Goal: Task Accomplishment & Management: Manage account settings

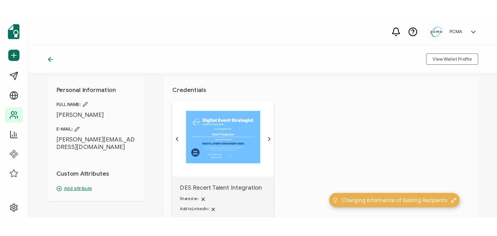
scroll to position [10, 0]
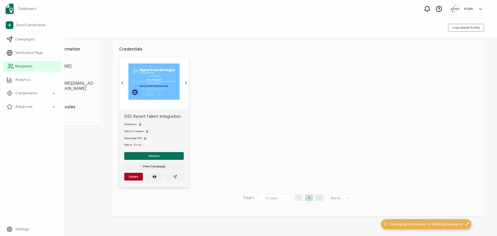
click at [17, 65] on span "Recipients" at bounding box center [23, 66] width 17 height 5
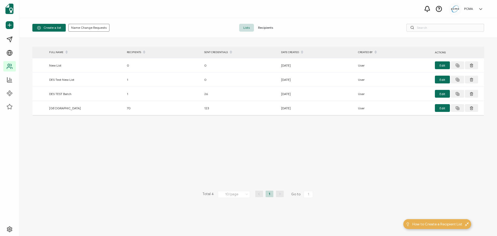
click at [267, 27] on span "Recipients" at bounding box center [265, 28] width 23 height 8
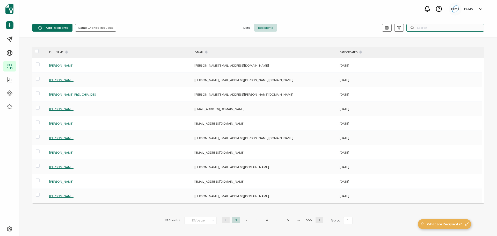
click at [358, 26] on input "text" at bounding box center [445, 28] width 78 height 8
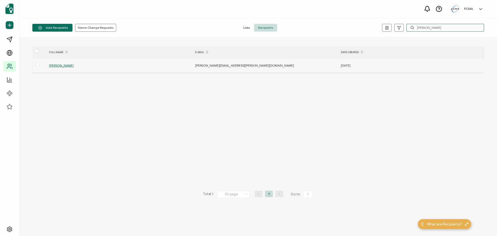
type input "[PERSON_NAME]"
click at [69, 65] on span "[PERSON_NAME]" at bounding box center [61, 65] width 24 height 4
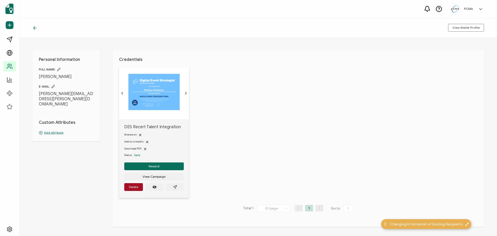
click at [37, 28] on icon at bounding box center [34, 27] width 5 height 5
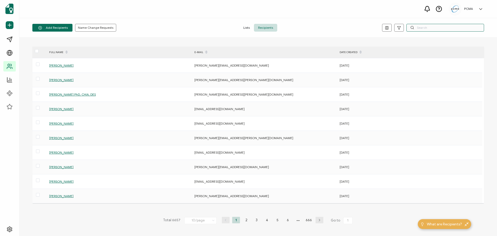
click at [358, 28] on input "text" at bounding box center [445, 28] width 78 height 8
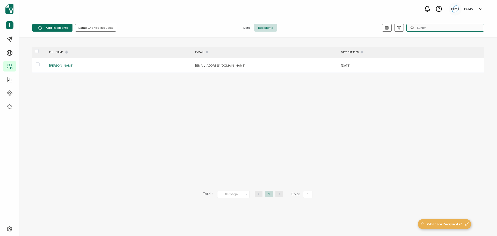
type input "Sunny"
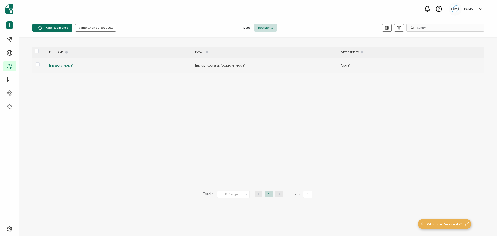
click at [61, 65] on span "[PERSON_NAME]" at bounding box center [61, 65] width 24 height 4
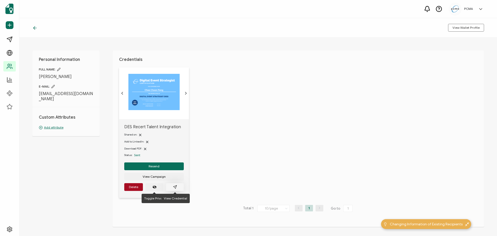
click at [173, 180] on icon "paper plane outline" at bounding box center [175, 187] width 4 height 4
click at [34, 28] on icon at bounding box center [34, 27] width 5 height 5
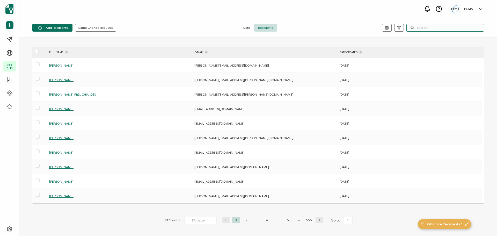
click at [358, 27] on input "text" at bounding box center [445, 28] width 78 height 8
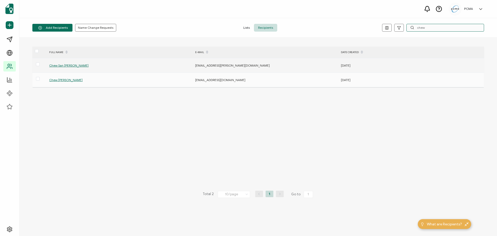
type input "chew"
click at [60, 65] on span "Chew San [PERSON_NAME]" at bounding box center [68, 65] width 39 height 4
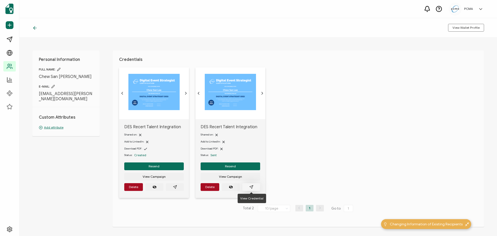
click at [256, 180] on button "button" at bounding box center [251, 187] width 18 height 8
click at [174, 180] on icon "paper plane outline" at bounding box center [175, 187] width 4 height 4
click at [134, 180] on span "Delete" at bounding box center [133, 186] width 9 height 3
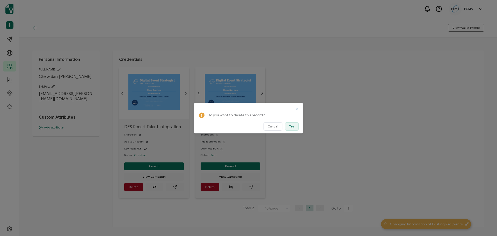
click at [290, 126] on span "Yes" at bounding box center [291, 126] width 5 height 3
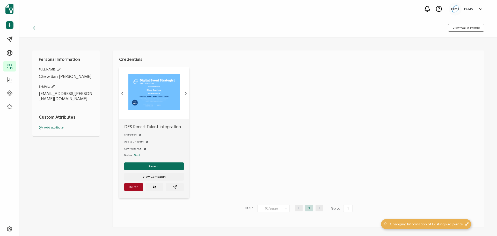
click at [37, 29] on icon at bounding box center [34, 27] width 5 height 5
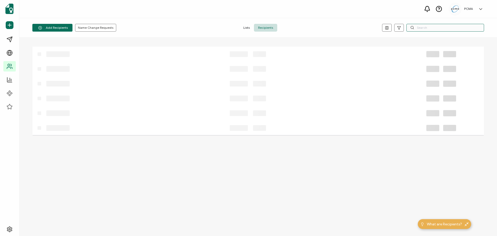
click at [358, 25] on input "text" at bounding box center [445, 28] width 78 height 8
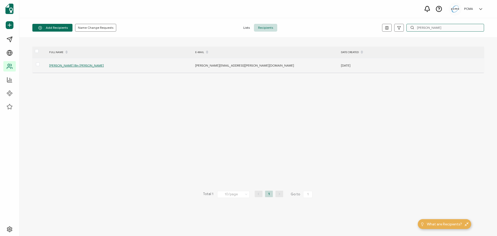
type input "[PERSON_NAME]"
click at [75, 66] on span "[PERSON_NAME] Bin [PERSON_NAME]" at bounding box center [76, 65] width 55 height 4
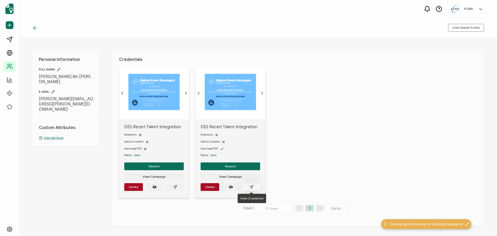
click at [257, 180] on button "button" at bounding box center [251, 187] width 18 height 8
click at [174, 180] on icon "paper plane outline" at bounding box center [175, 187] width 4 height 4
click at [209, 180] on span "Delete" at bounding box center [209, 186] width 9 height 3
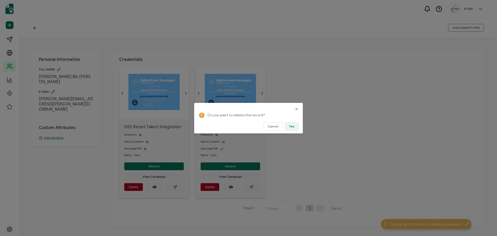
click at [295, 124] on button "Yes" at bounding box center [292, 126] width 14 height 8
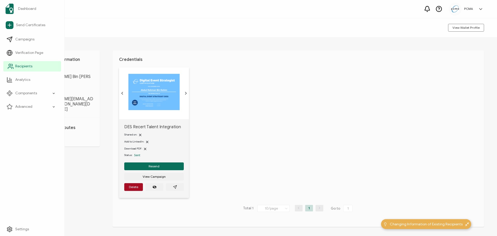
click at [34, 64] on link "Recipients" at bounding box center [32, 66] width 58 height 10
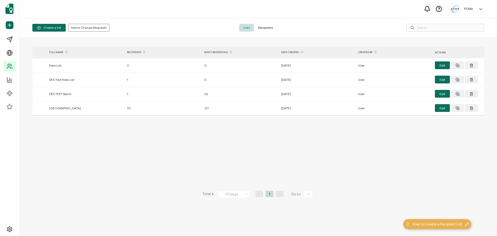
drag, startPoint x: 276, startPoint y: 21, endPoint x: 268, endPoint y: 24, distance: 8.8
click at [276, 21] on div "Create a list Name Change Requests Lists Recipients" at bounding box center [258, 27] width 478 height 19
click at [268, 24] on span "Recipients" at bounding box center [265, 28] width 23 height 8
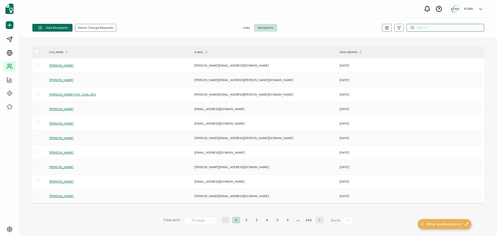
click at [358, 25] on input "text" at bounding box center [445, 28] width 78 height 8
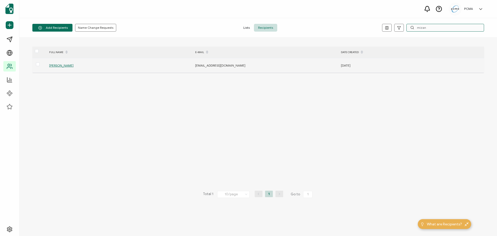
type input "mizan"
click at [56, 66] on span "[PERSON_NAME]" at bounding box center [61, 65] width 24 height 4
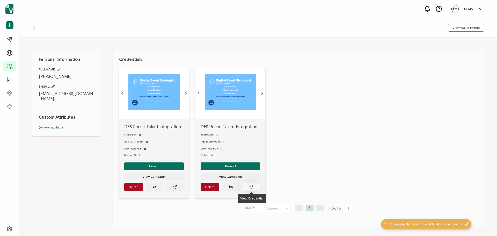
click at [250, 180] on icon "paper plane outline" at bounding box center [251, 187] width 4 height 4
click at [135, 180] on span "Delete" at bounding box center [133, 186] width 9 height 3
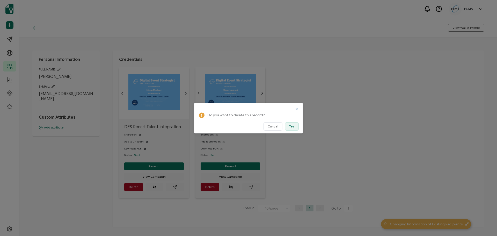
click at [291, 126] on span "Yes" at bounding box center [291, 126] width 5 height 3
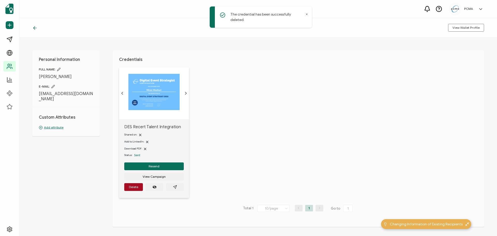
click at [158, 93] on img at bounding box center [153, 92] width 51 height 36
click at [177, 180] on button "button" at bounding box center [175, 187] width 18 height 8
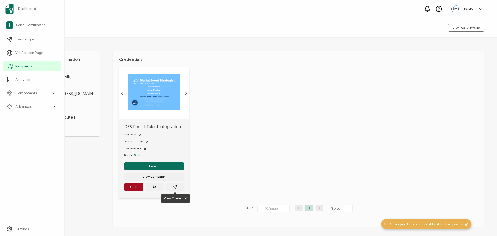
click at [25, 67] on span "Recipients" at bounding box center [23, 66] width 17 height 5
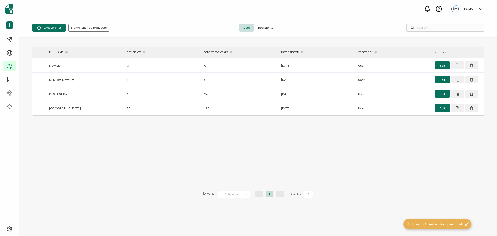
click at [270, 27] on span "Recipients" at bounding box center [265, 28] width 23 height 8
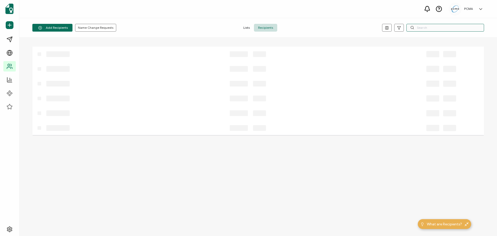
click at [358, 29] on input "text" at bounding box center [445, 28] width 78 height 8
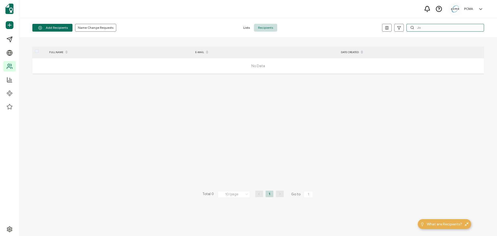
type input "J"
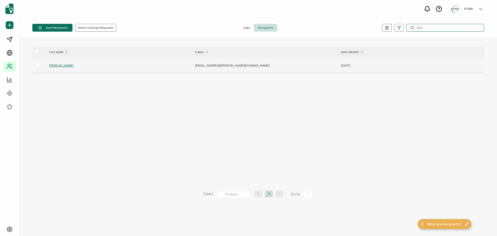
type input "Kuo"
click at [54, 64] on span "[PERSON_NAME]" at bounding box center [61, 65] width 24 height 4
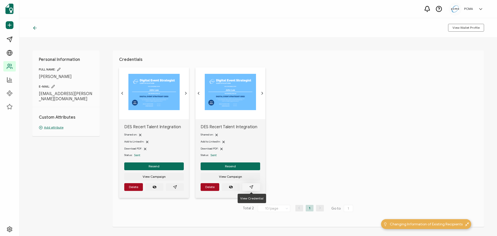
click at [248, 180] on button "button" at bounding box center [251, 187] width 18 height 8
click at [205, 180] on span "Delete" at bounding box center [209, 186] width 9 height 3
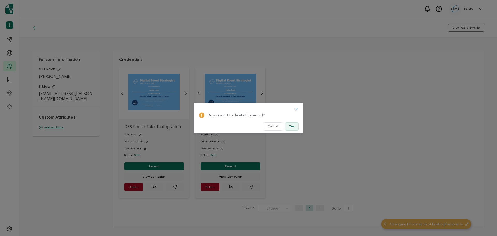
click at [298, 128] on button "Yes" at bounding box center [292, 126] width 14 height 8
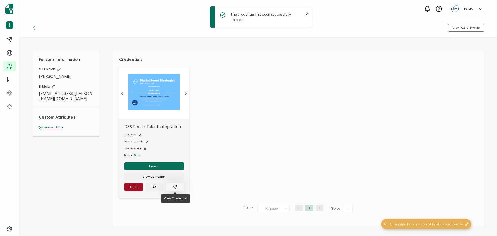
click at [179, 180] on button "button" at bounding box center [175, 187] width 18 height 8
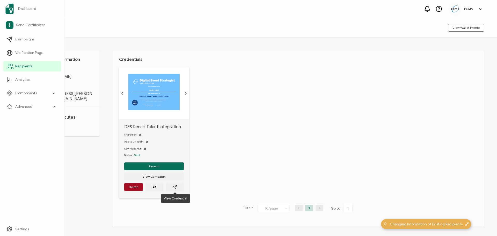
click at [18, 67] on span "Recipients" at bounding box center [23, 66] width 17 height 5
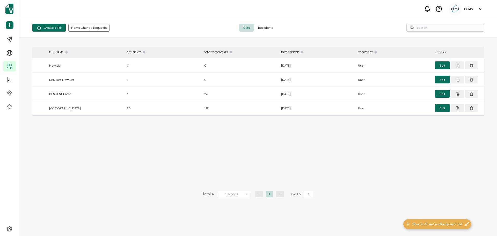
click at [268, 30] on span "Recipients" at bounding box center [265, 28] width 23 height 8
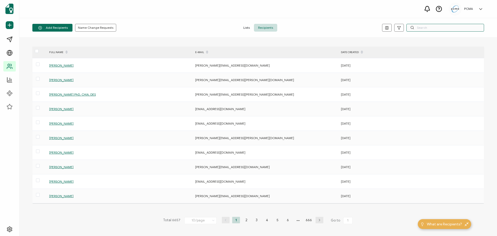
click at [358, 26] on input "text" at bounding box center [445, 28] width 78 height 8
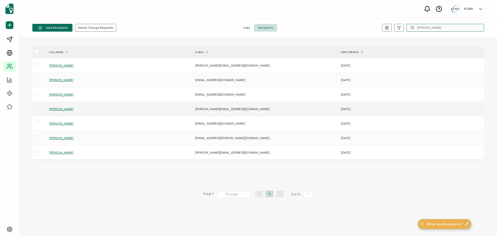
type input "[PERSON_NAME]"
click at [59, 108] on span "[PERSON_NAME]" at bounding box center [61, 109] width 24 height 4
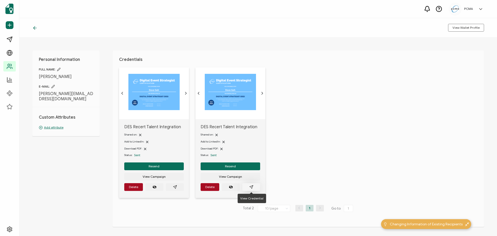
click at [251, 180] on icon "paper plane outline" at bounding box center [251, 187] width 4 height 4
click at [132, 180] on span "Delete" at bounding box center [133, 186] width 9 height 3
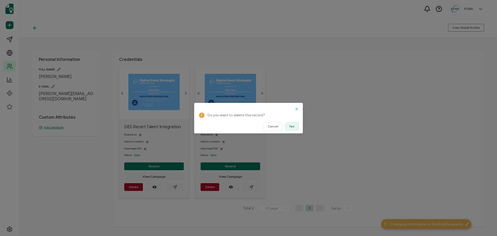
click at [293, 125] on span "Yes" at bounding box center [291, 126] width 5 height 3
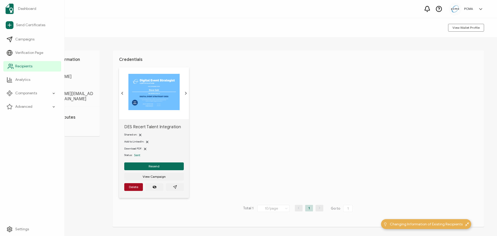
click at [27, 65] on span "Recipients" at bounding box center [23, 66] width 17 height 5
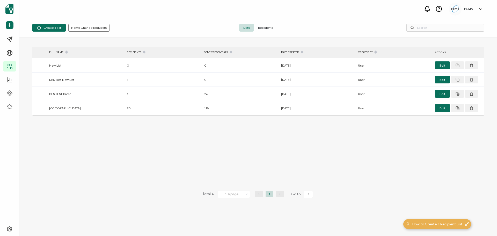
click at [270, 25] on span "Recipients" at bounding box center [265, 28] width 23 height 8
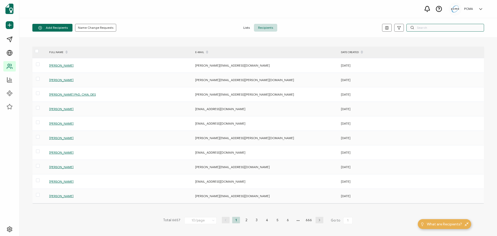
click at [358, 28] on input "text" at bounding box center [445, 28] width 78 height 8
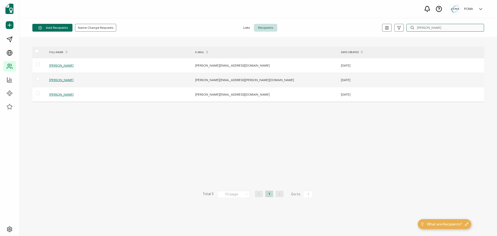
type input "[PERSON_NAME]"
click at [58, 81] on span "[PERSON_NAME]" at bounding box center [61, 80] width 24 height 4
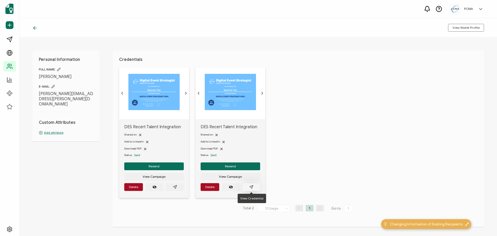
click at [252, 180] on button "button" at bounding box center [251, 187] width 18 height 8
click at [209, 180] on span "Delete" at bounding box center [209, 186] width 9 height 3
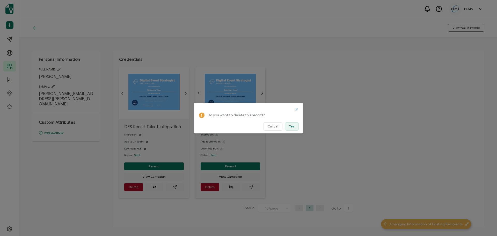
click at [296, 125] on button "Yes" at bounding box center [292, 126] width 14 height 8
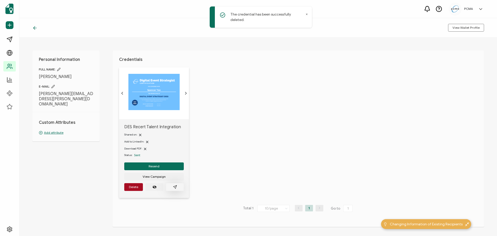
click at [176, 180] on button "button" at bounding box center [175, 187] width 18 height 8
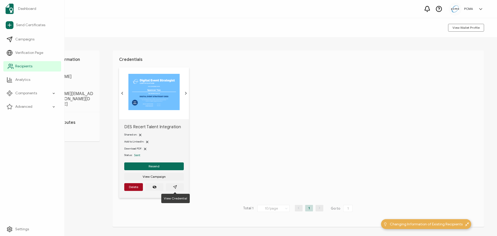
click at [14, 65] on link "Recipients" at bounding box center [32, 66] width 58 height 10
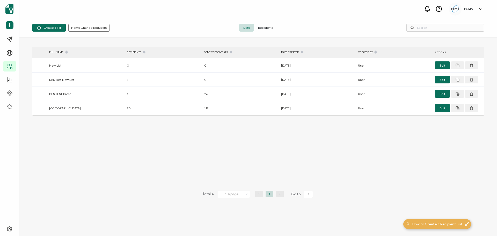
click at [265, 27] on span "Recipients" at bounding box center [265, 28] width 23 height 8
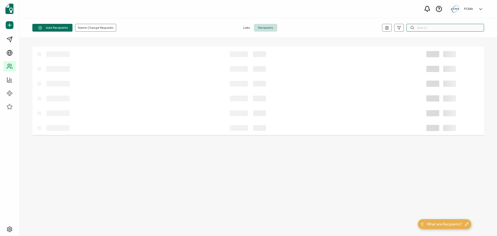
drag, startPoint x: 443, startPoint y: 26, endPoint x: 425, endPoint y: 25, distance: 18.7
click at [358, 26] on input "text" at bounding box center [445, 28] width 78 height 8
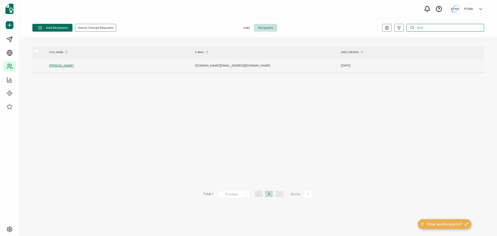
type input "Su K"
click at [53, 66] on span "[PERSON_NAME]" at bounding box center [61, 65] width 24 height 4
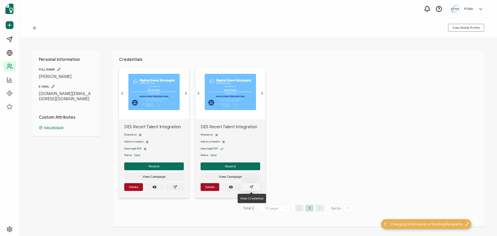
click at [253, 180] on icon "paper plane outline" at bounding box center [251, 187] width 4 height 4
click at [204, 180] on button "Delete" at bounding box center [210, 187] width 19 height 8
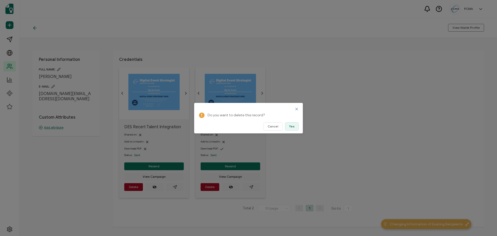
click at [293, 125] on span "Yes" at bounding box center [291, 126] width 5 height 3
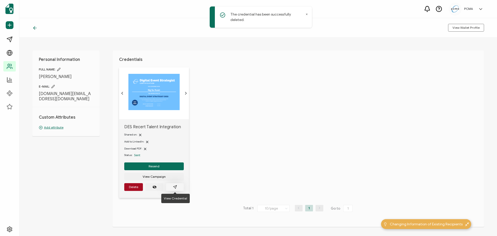
click at [176, 180] on icon "paper plane outline" at bounding box center [175, 187] width 4 height 4
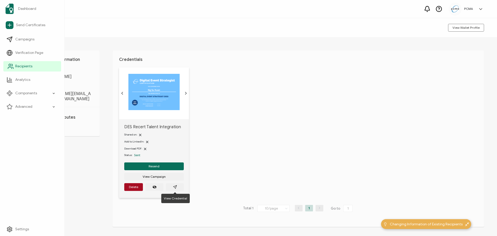
click at [26, 64] on span "Recipients" at bounding box center [23, 66] width 17 height 5
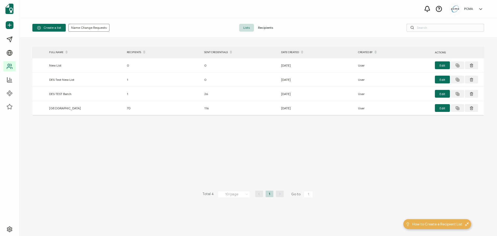
drag, startPoint x: 265, startPoint y: 25, endPoint x: 311, endPoint y: 25, distance: 45.6
click at [265, 25] on span "Recipients" at bounding box center [265, 28] width 23 height 8
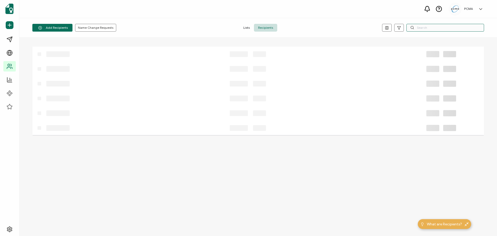
click at [358, 27] on input "text" at bounding box center [445, 28] width 78 height 8
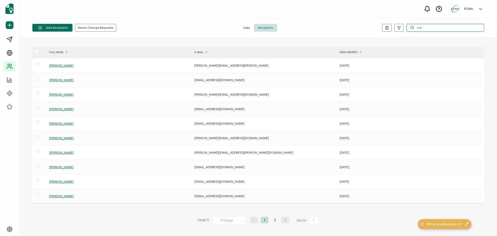
type input "m"
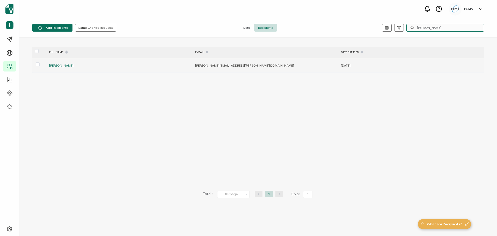
type input "[PERSON_NAME]"
click at [69, 64] on span "[PERSON_NAME]" at bounding box center [61, 65] width 24 height 4
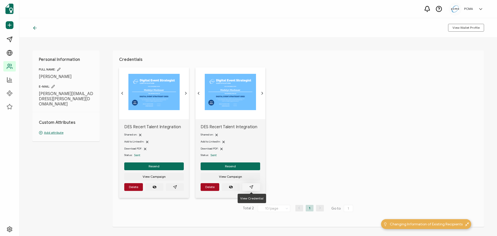
click at [252, 180] on icon "paper plane outline" at bounding box center [251, 186] width 3 height 3
click at [211, 180] on span "Delete" at bounding box center [209, 186] width 9 height 3
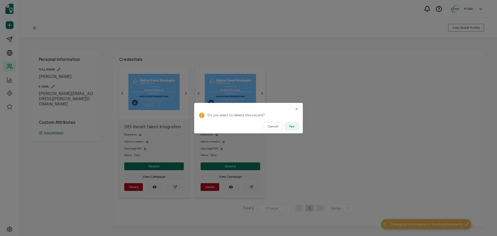
click at [295, 123] on button "Yes" at bounding box center [292, 126] width 14 height 8
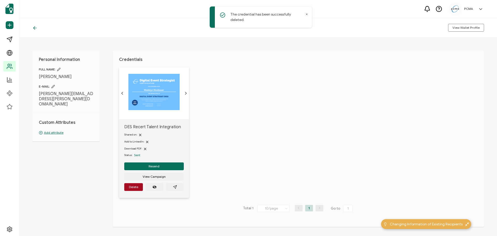
click at [35, 27] on icon at bounding box center [34, 27] width 2 height 3
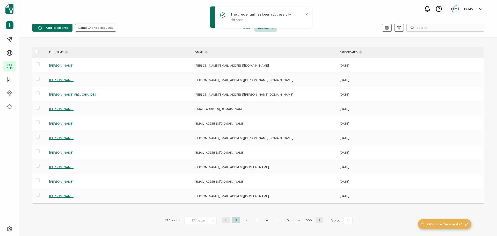
click at [103, 26] on span "Name Change Requests" at bounding box center [95, 27] width 35 height 3
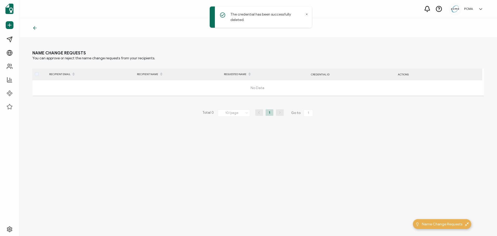
click at [37, 28] on icon at bounding box center [34, 27] width 5 height 5
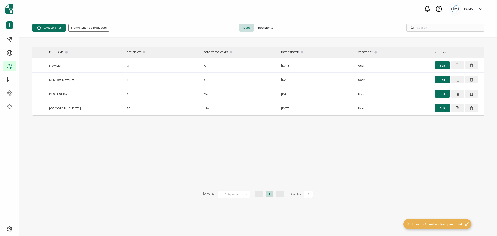
click at [257, 29] on span "Recipients" at bounding box center [265, 28] width 23 height 8
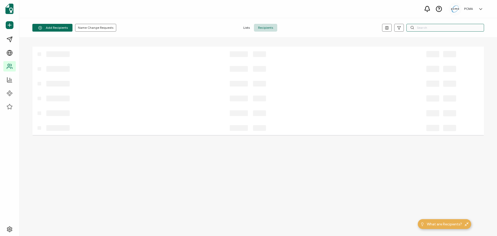
click at [358, 26] on input "text" at bounding box center [445, 28] width 78 height 8
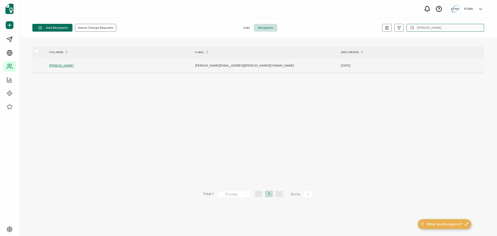
type input "[PERSON_NAME]"
click at [57, 67] on span "[PERSON_NAME]" at bounding box center [61, 65] width 24 height 4
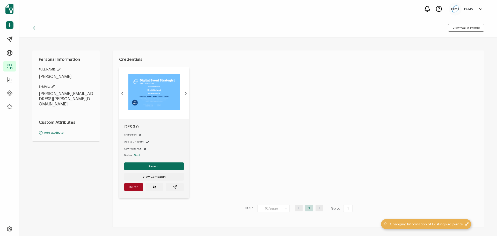
click at [152, 99] on img at bounding box center [153, 92] width 51 height 36
click at [172, 180] on button "button" at bounding box center [175, 187] width 18 height 8
click at [181, 180] on button "button" at bounding box center [175, 187] width 18 height 8
click at [172, 180] on button "button" at bounding box center [175, 187] width 18 height 8
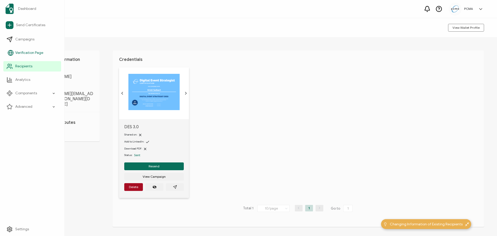
drag, startPoint x: 18, startPoint y: 64, endPoint x: 21, endPoint y: 59, distance: 6.4
click at [18, 64] on span "Recipients" at bounding box center [23, 66] width 17 height 5
